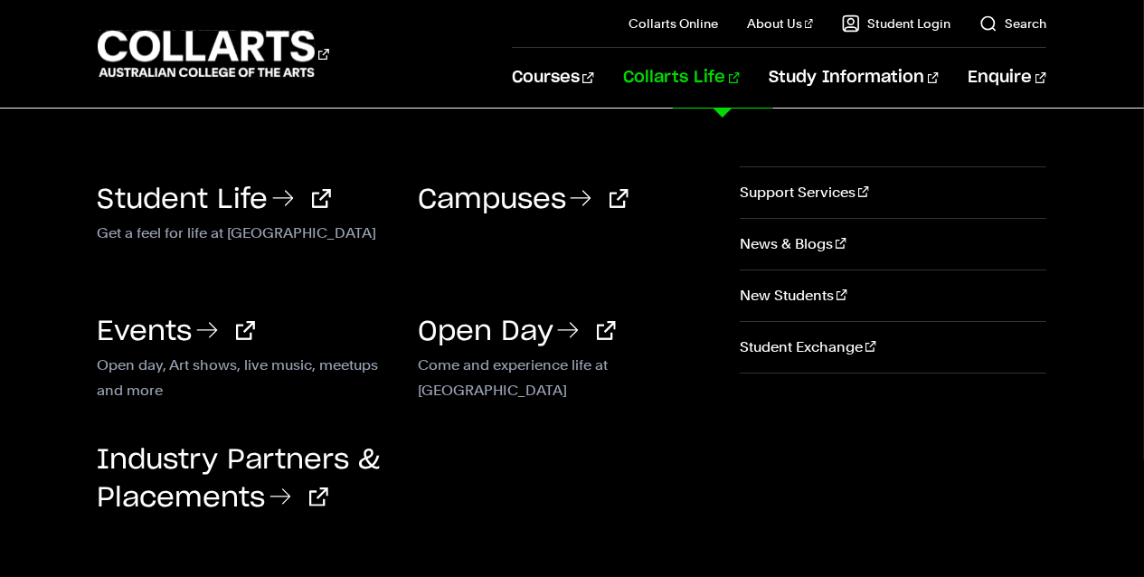
click at [736, 78] on link "Collarts Life" at bounding box center [681, 78] width 117 height 60
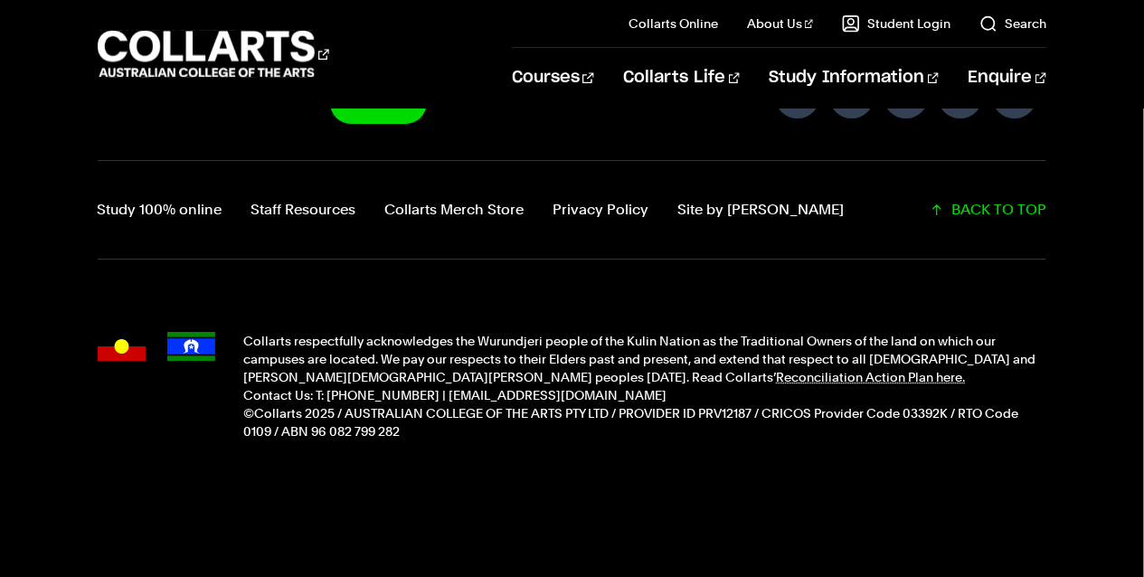
scroll to position [2852, 0]
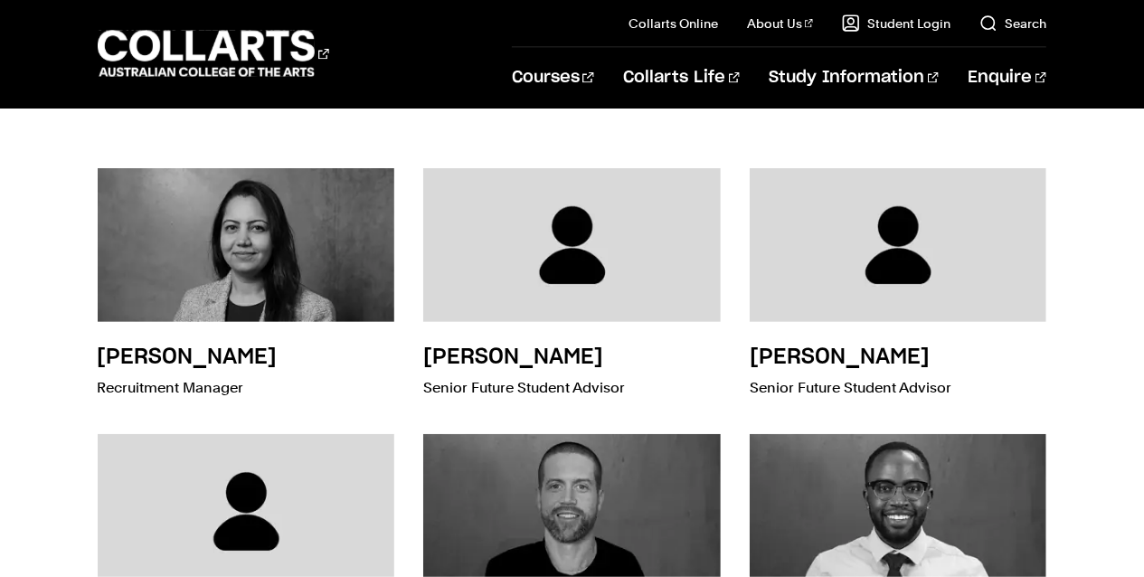
scroll to position [5124, 0]
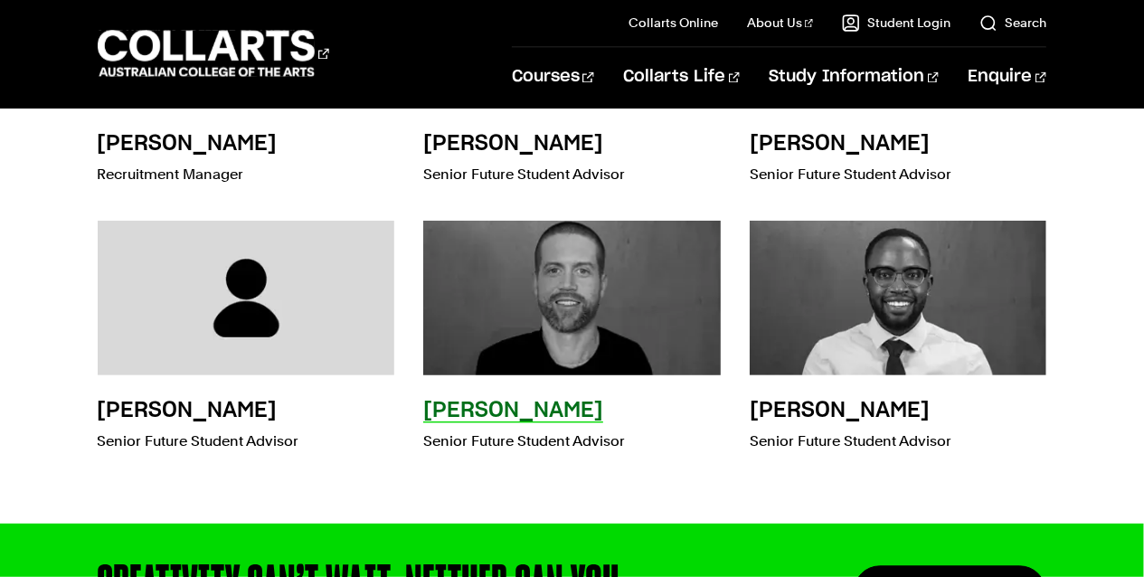
click at [563, 292] on img at bounding box center [573, 299] width 328 height 170
click at [464, 401] on h3 "Aaron Woods" at bounding box center [513, 412] width 180 height 22
click at [504, 288] on img at bounding box center [573, 299] width 328 height 170
click at [482, 404] on h3 "Aaron Woods" at bounding box center [513, 412] width 180 height 22
